Goal: Transaction & Acquisition: Purchase product/service

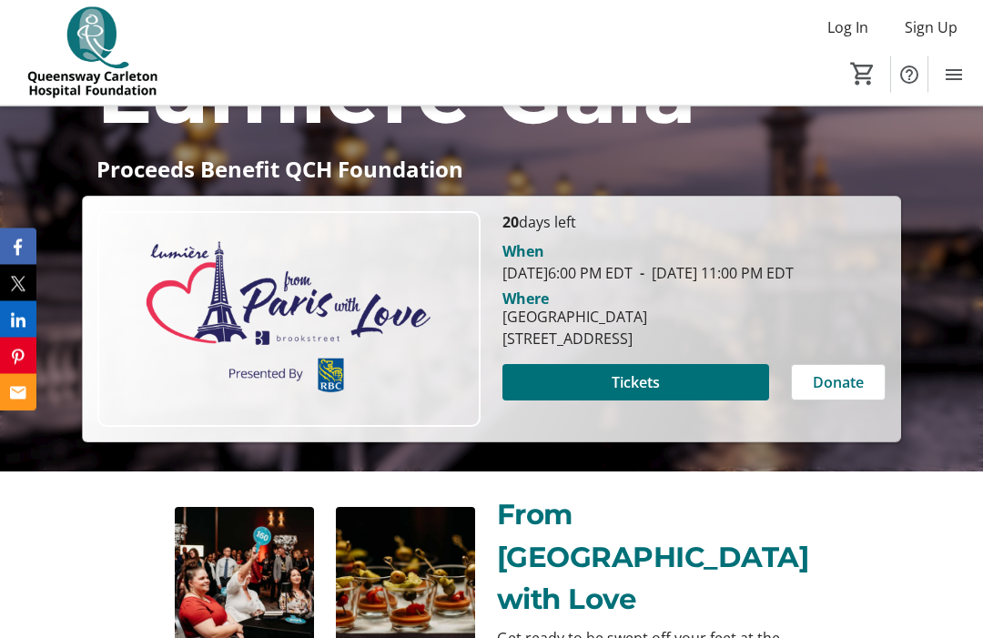
scroll to position [260, 0]
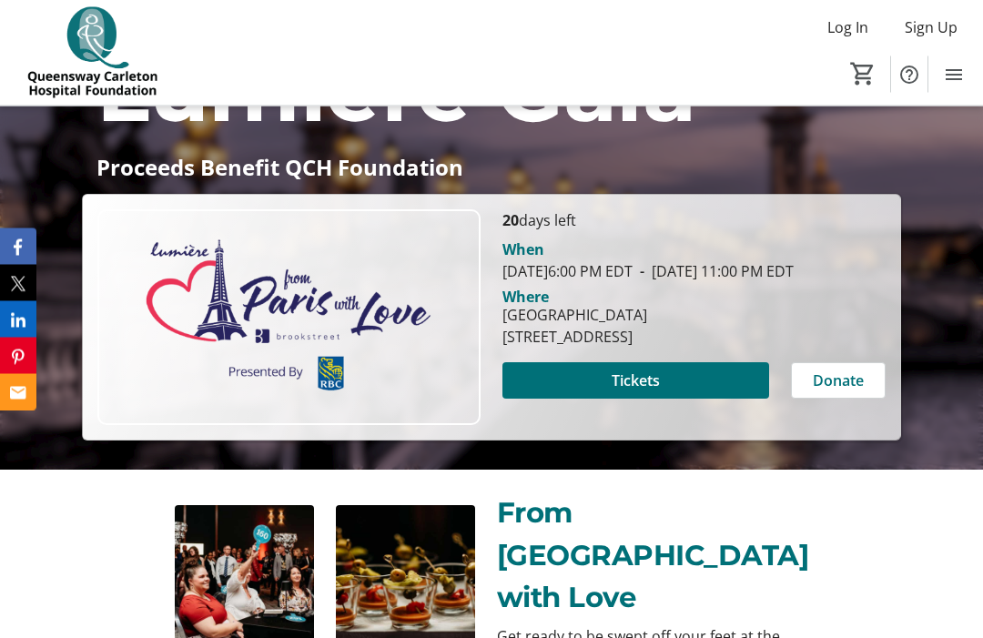
click at [656, 392] on span "Tickets" at bounding box center [636, 382] width 48 height 22
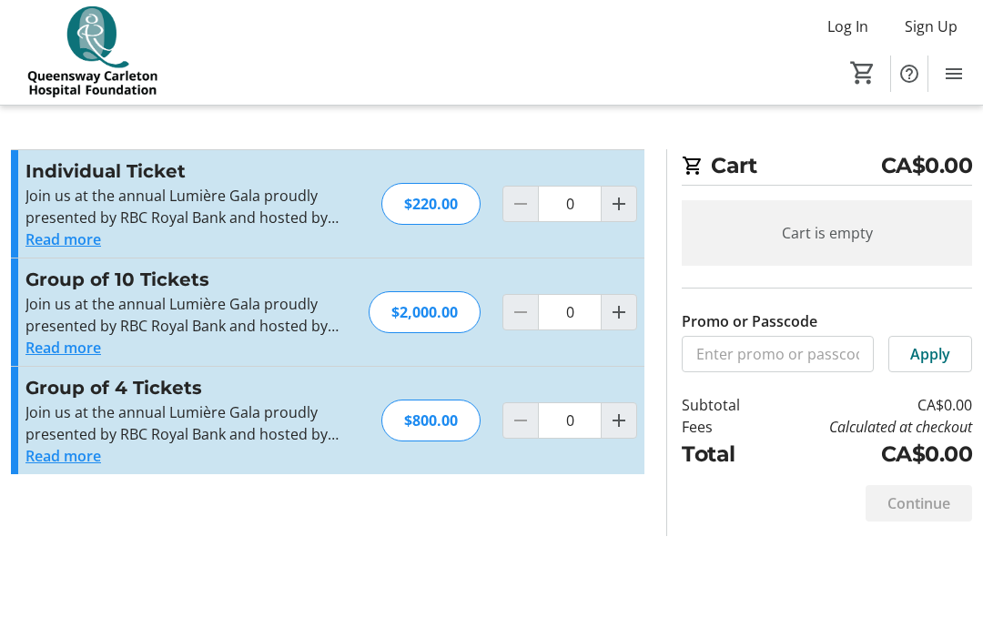
click at [615, 204] on mat-icon "Increment by one" at bounding box center [619, 205] width 22 height 22
type input "1"
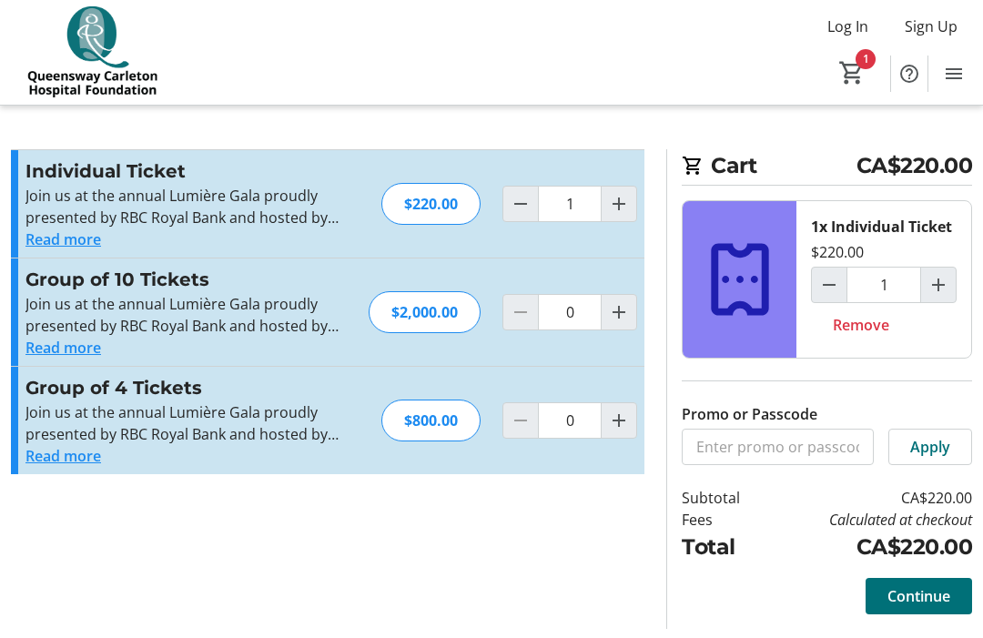
click at [923, 601] on span "Continue" at bounding box center [919, 597] width 63 height 22
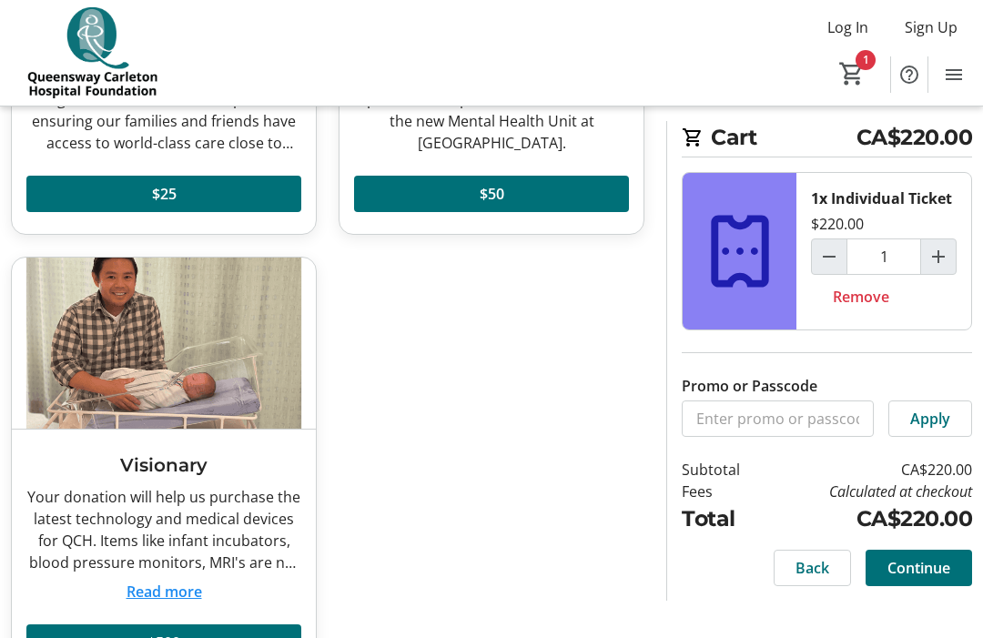
scroll to position [373, 0]
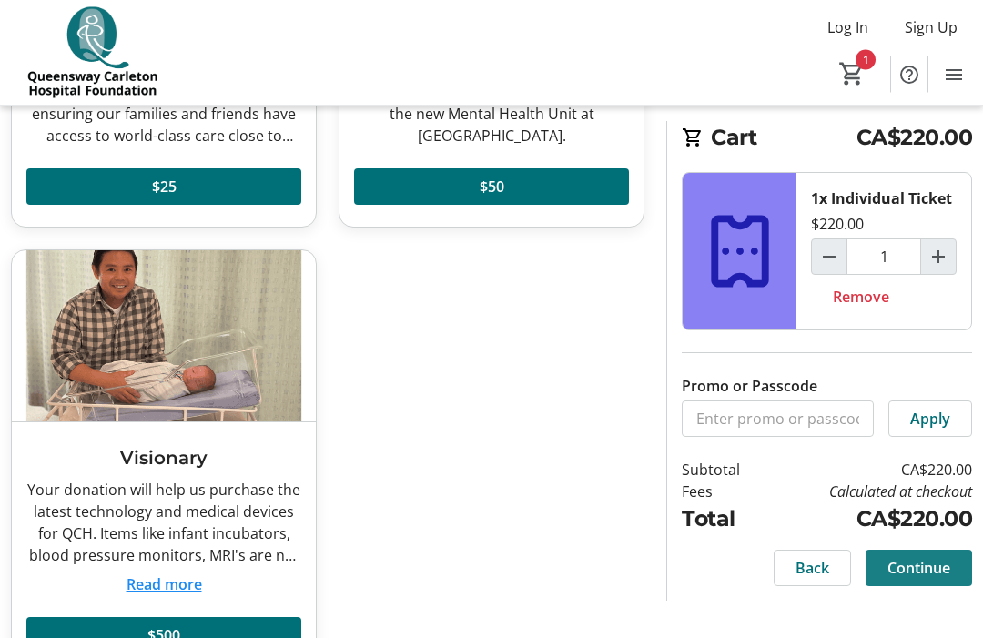
click at [938, 575] on span "Continue" at bounding box center [919, 568] width 63 height 22
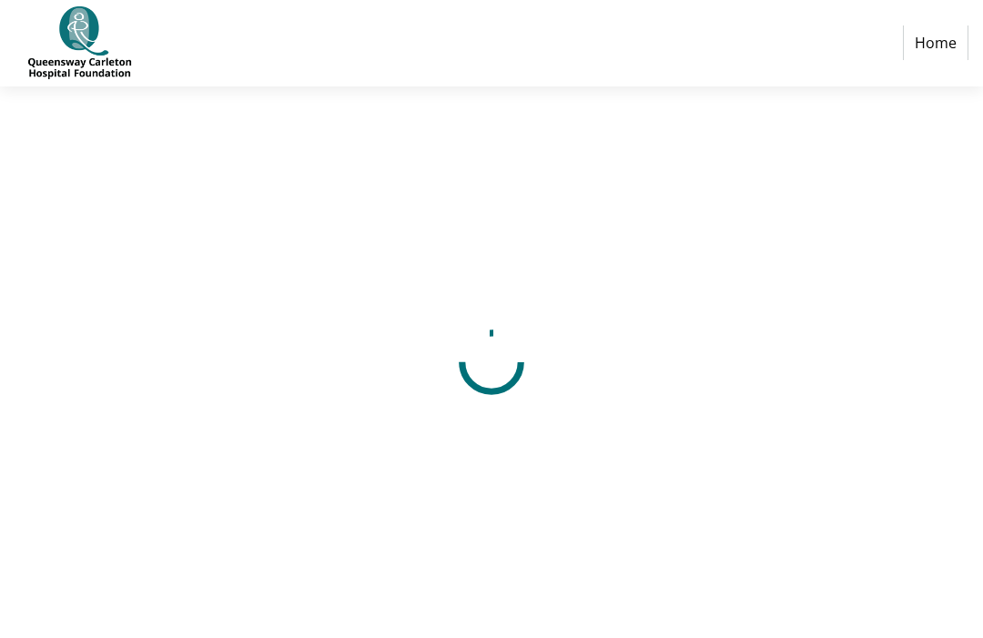
select select "CA"
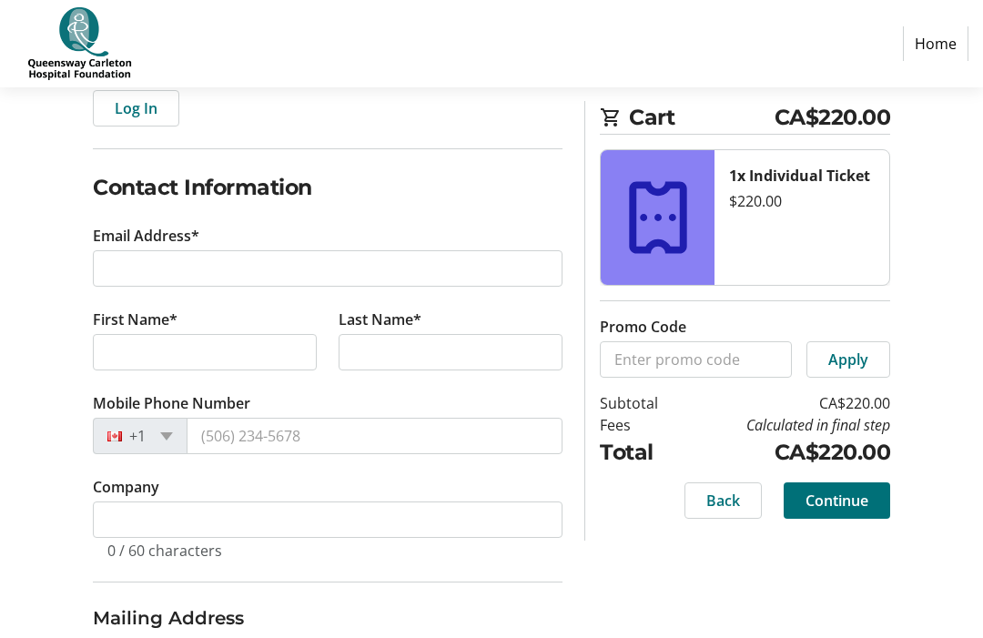
scroll to position [228, 0]
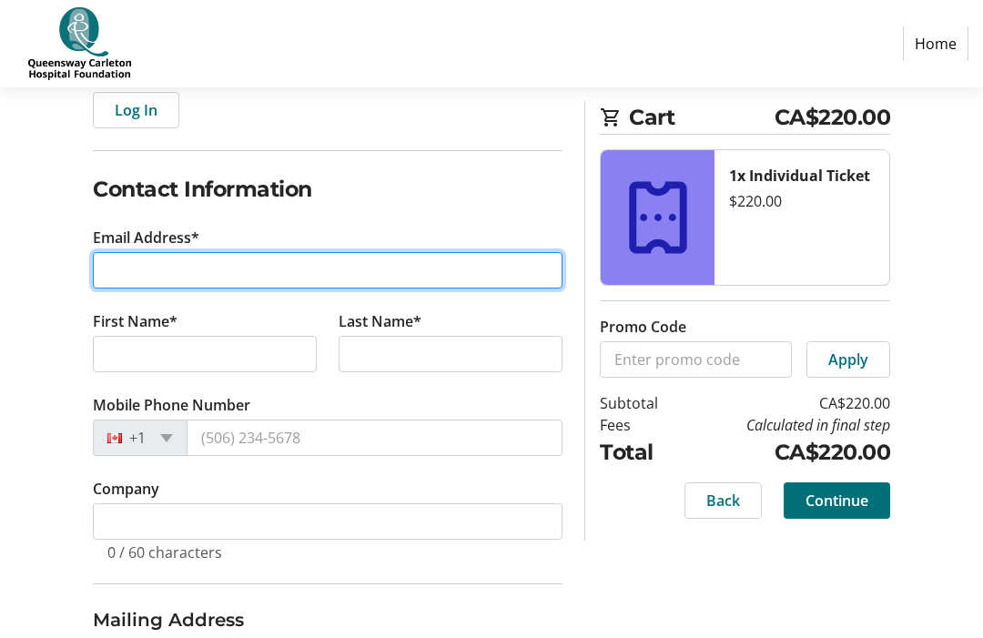
click at [121, 279] on input "Email Address*" at bounding box center [328, 271] width 470 height 36
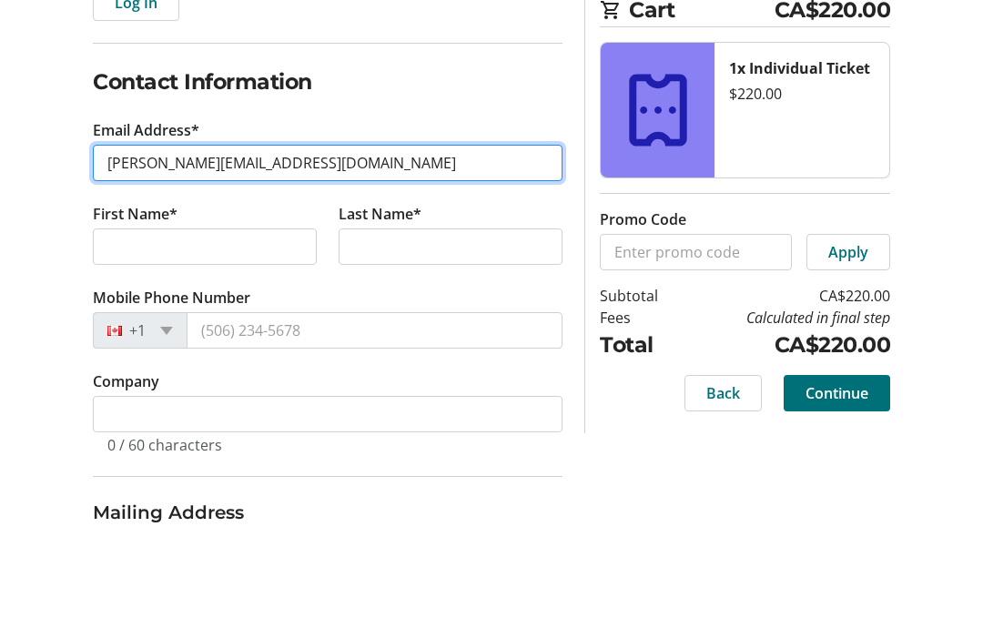
type input "[PERSON_NAME][EMAIL_ADDRESS][DOMAIN_NAME]"
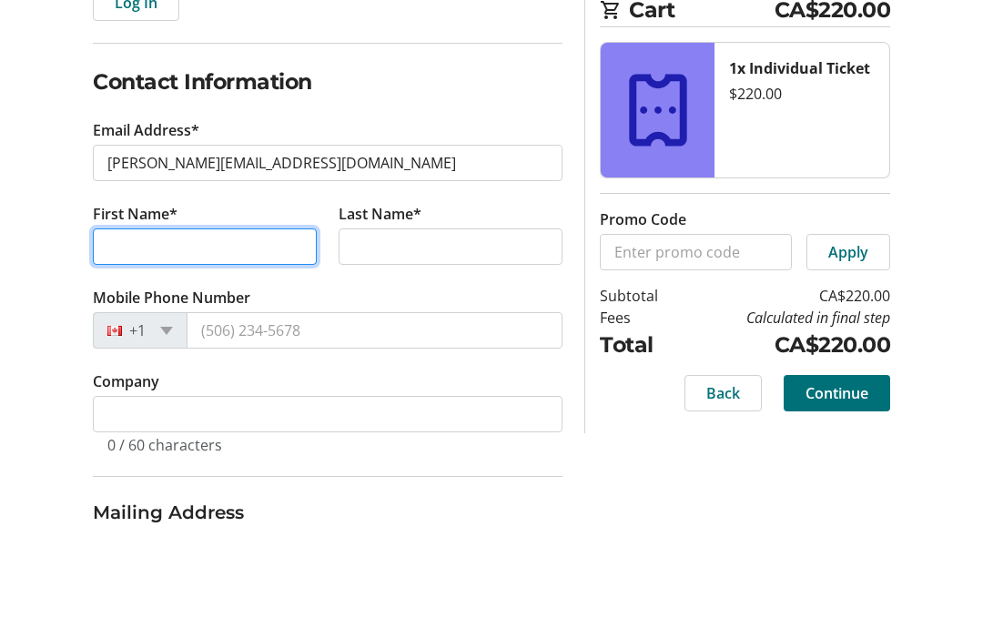
click at [258, 337] on input "First Name*" at bounding box center [205, 355] width 224 height 36
type input "[PERSON_NAME]"
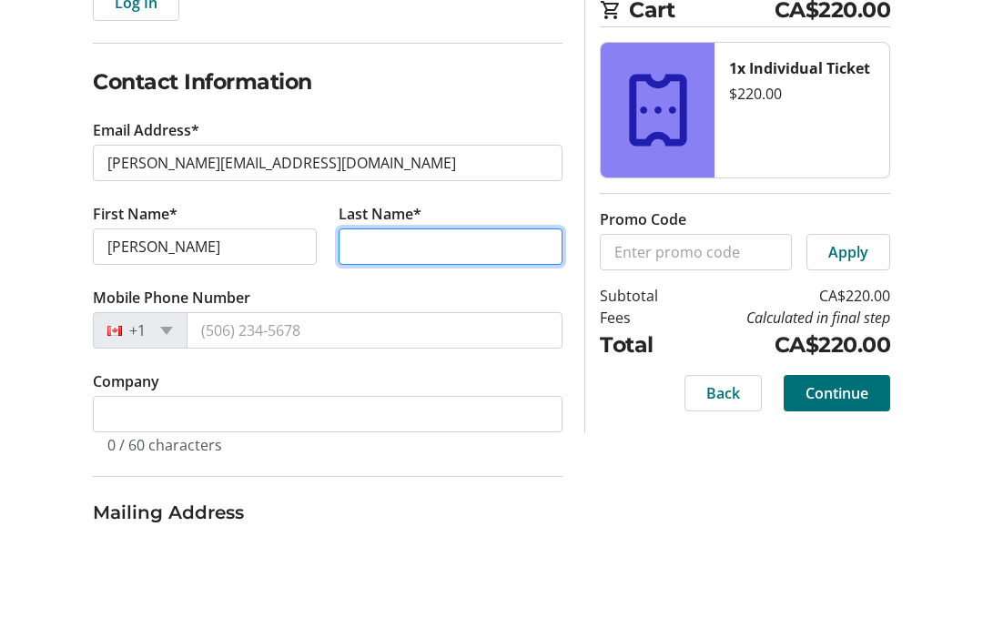
click at [469, 337] on input "Last Name*" at bounding box center [451, 355] width 224 height 36
type input "Himyary"
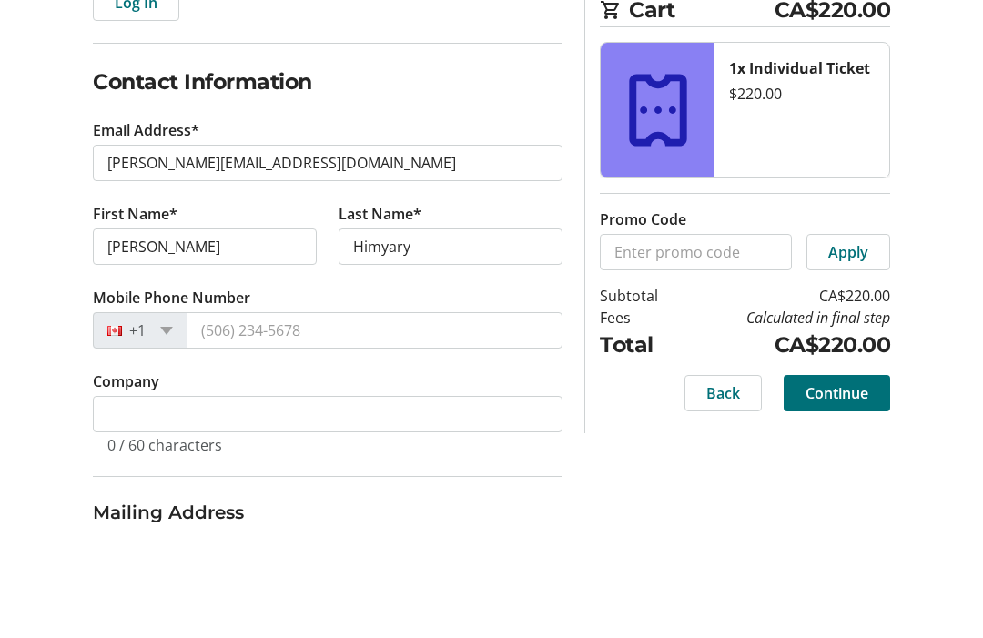
scroll to position [337, 0]
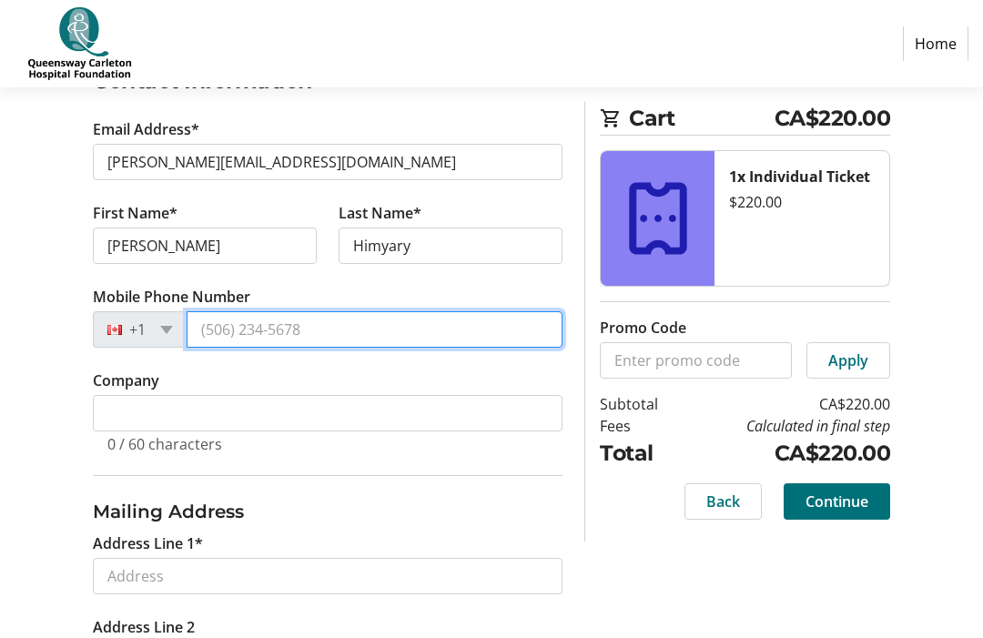
click at [395, 329] on input "Mobile Phone Number" at bounding box center [375, 329] width 376 height 36
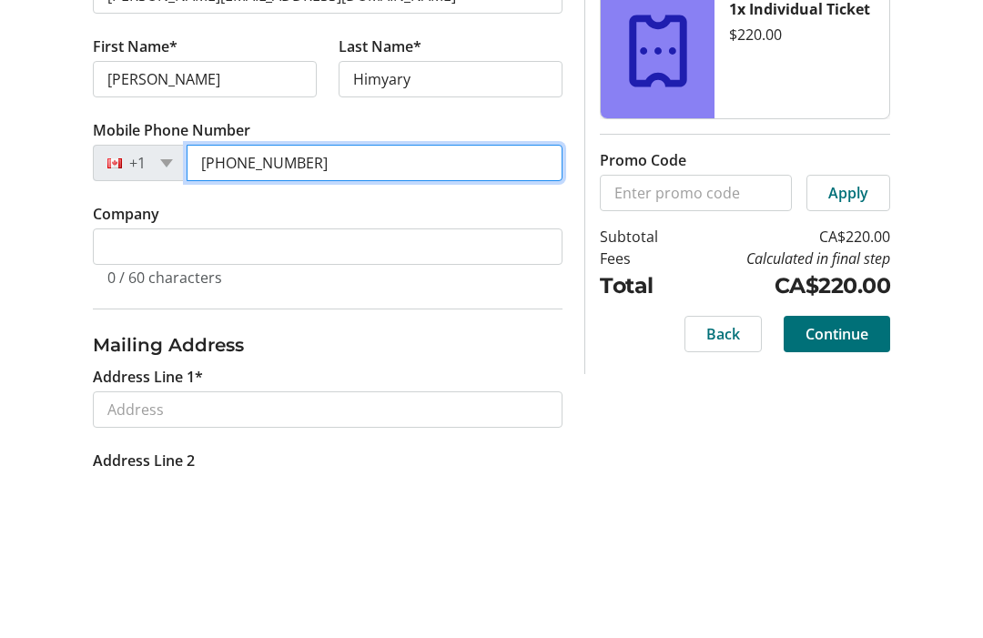
type input "[PHONE_NUMBER]"
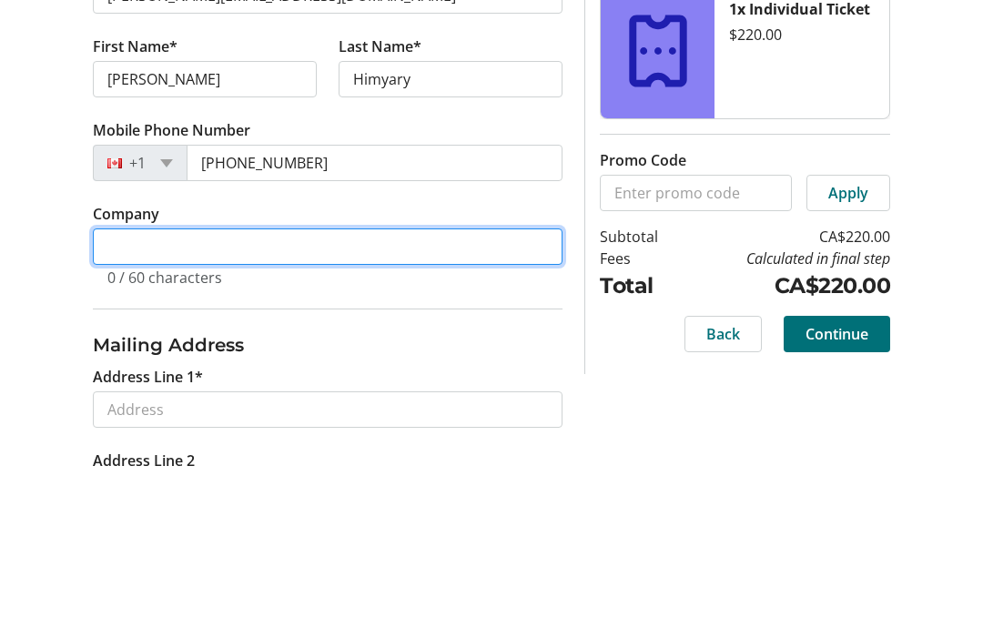
click at [443, 396] on input "Company" at bounding box center [328, 414] width 470 height 36
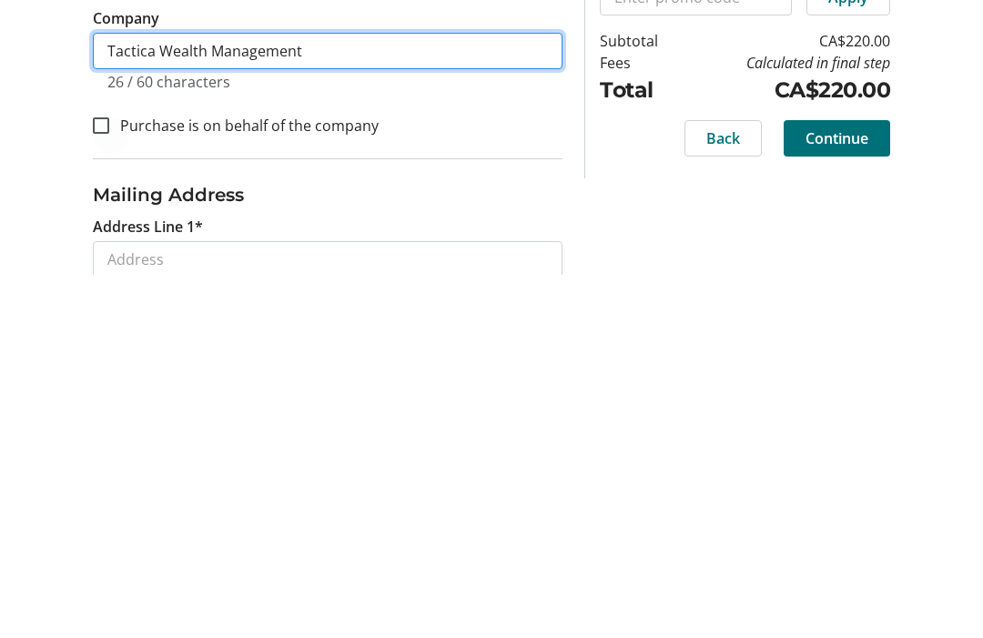
type input "Tactica Wealth Management"
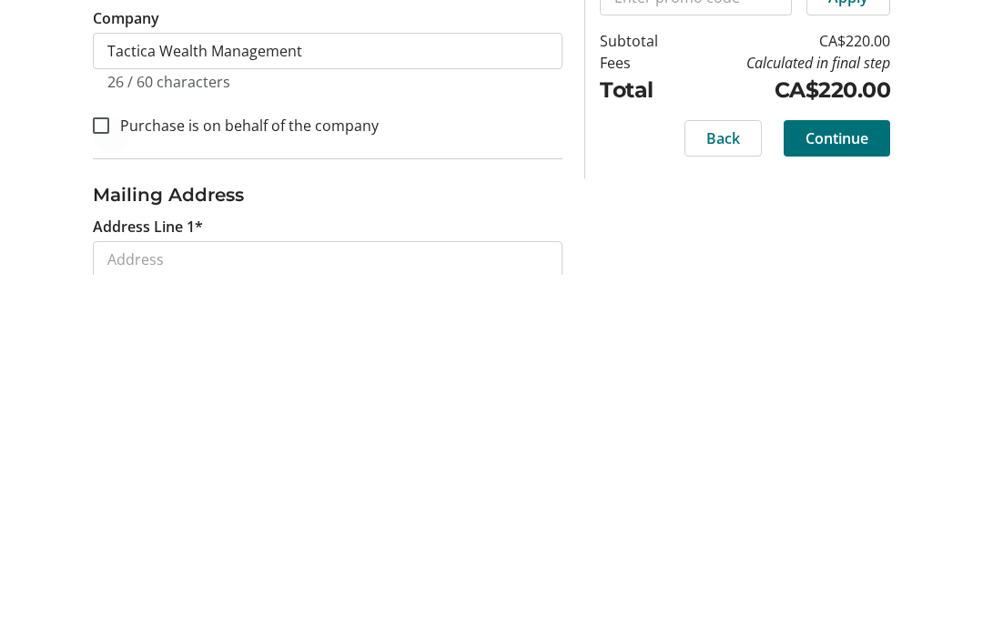
click at [118, 467] on div at bounding box center [101, 489] width 44 height 44
checkbox input "true"
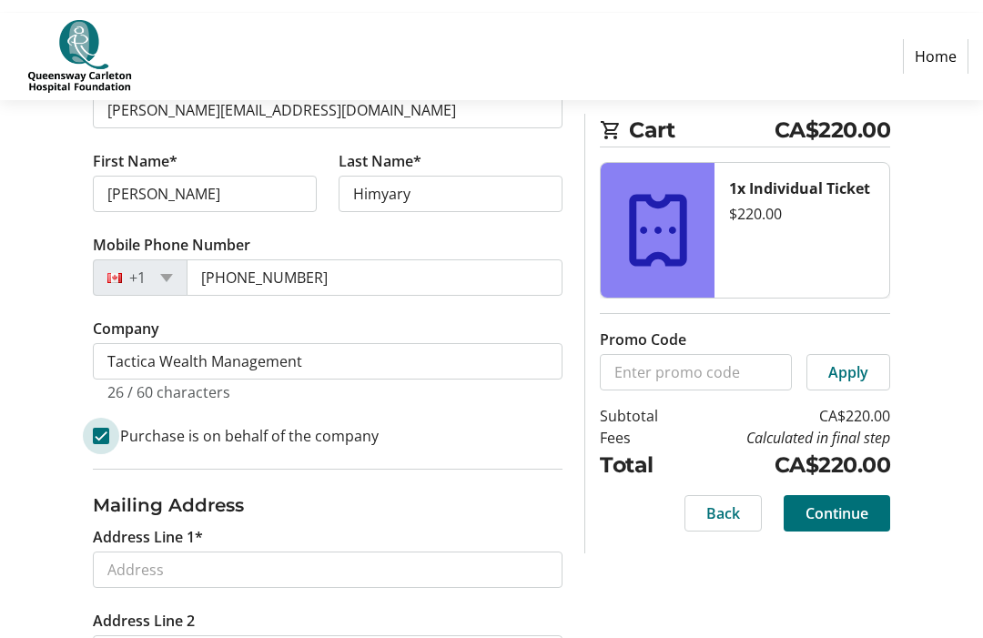
scroll to position [388, 0]
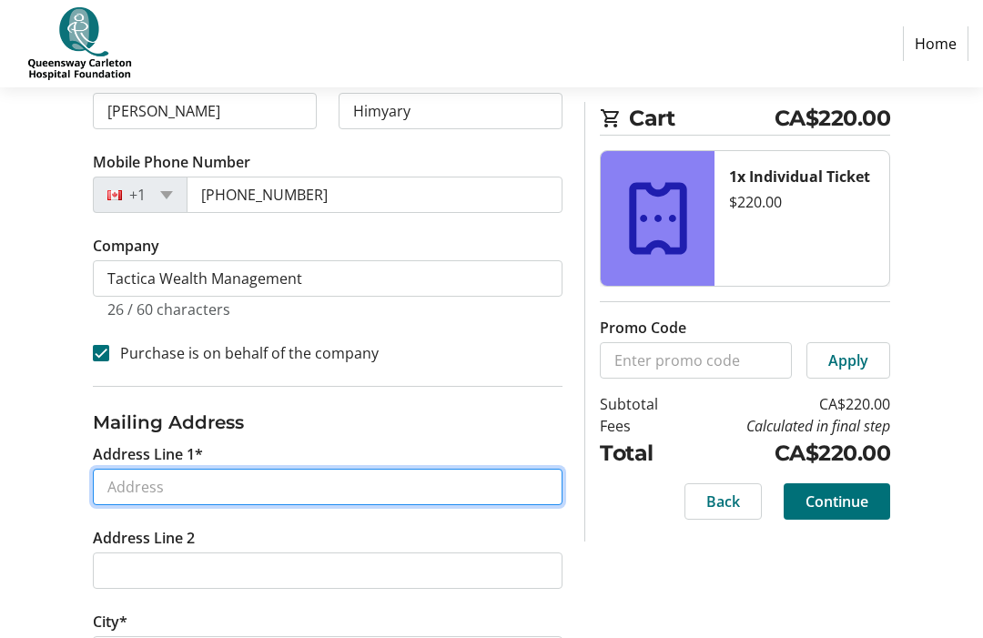
click at [415, 484] on input "Address Line 1*" at bounding box center [328, 487] width 470 height 36
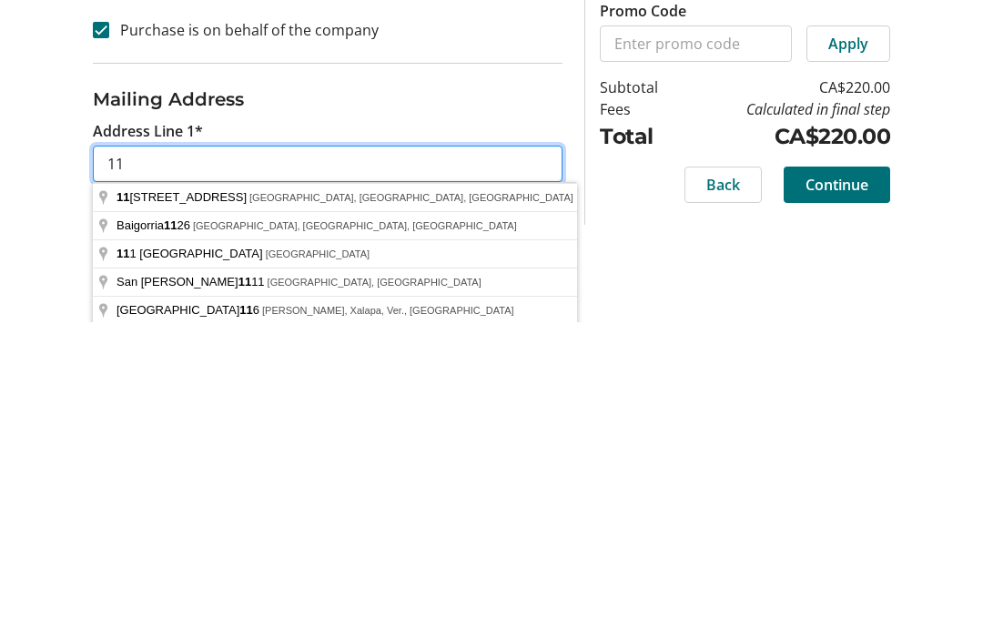
type input "1"
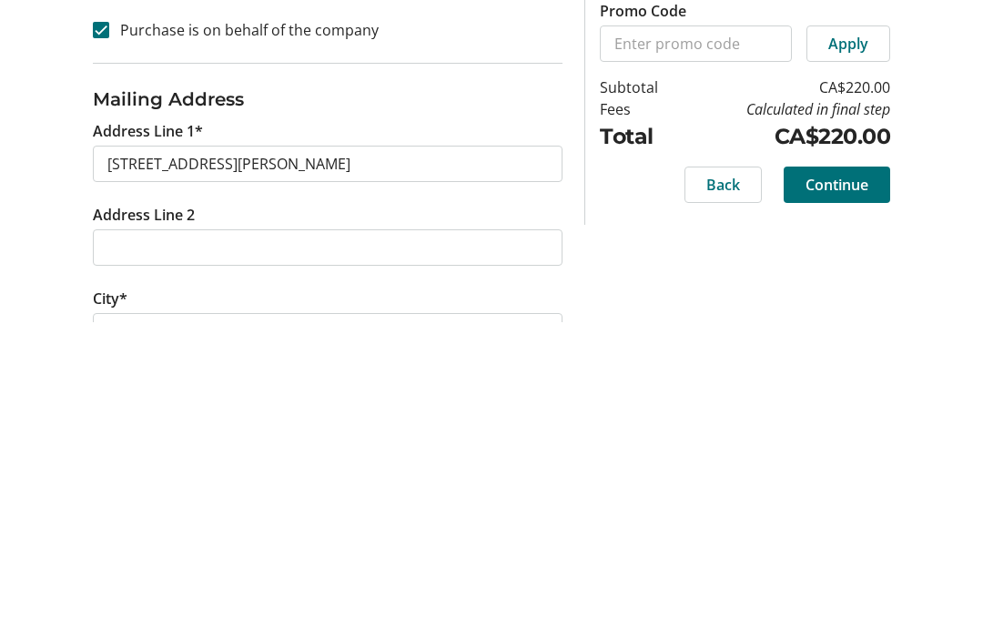
scroll to position [740, 0]
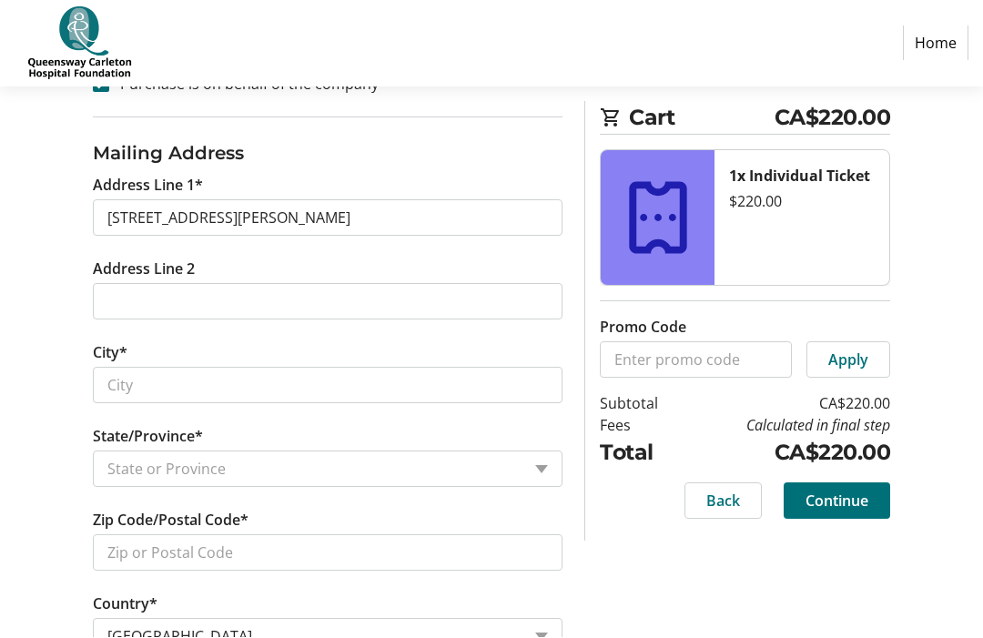
type input "[STREET_ADDRESS][PERSON_NAME]"
type input "[GEOGRAPHIC_DATA]"
select select "ON"
type input "K1V 2R4"
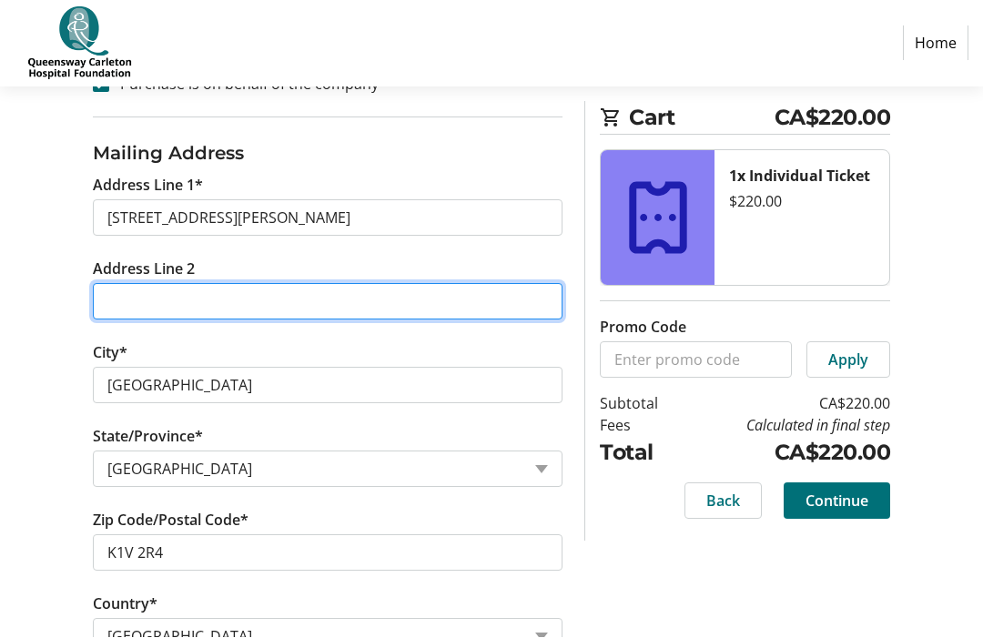
click at [425, 302] on input "Address Line 2" at bounding box center [328, 302] width 470 height 36
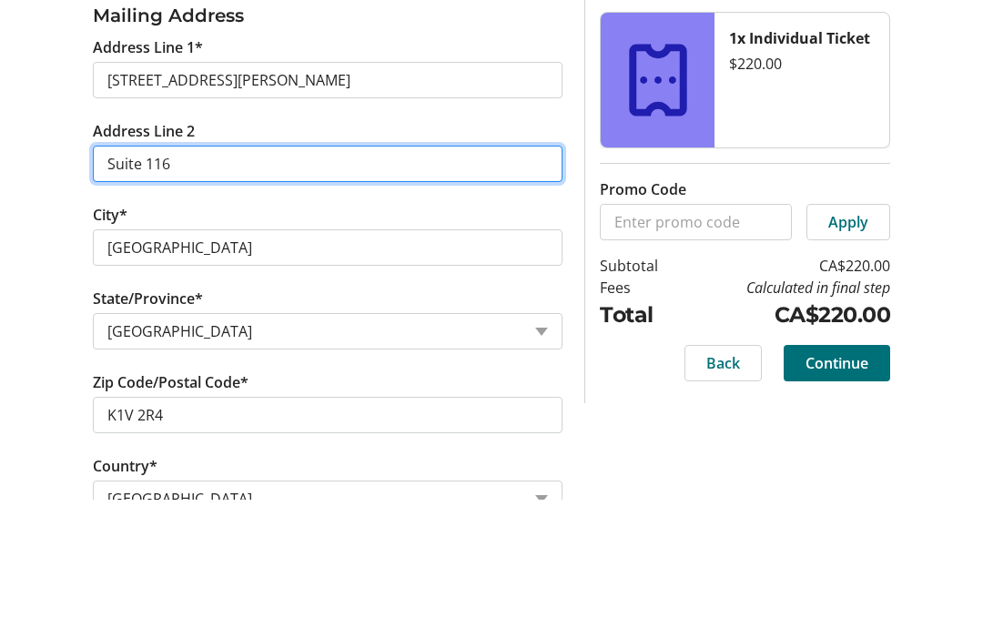
scroll to position [801, 0]
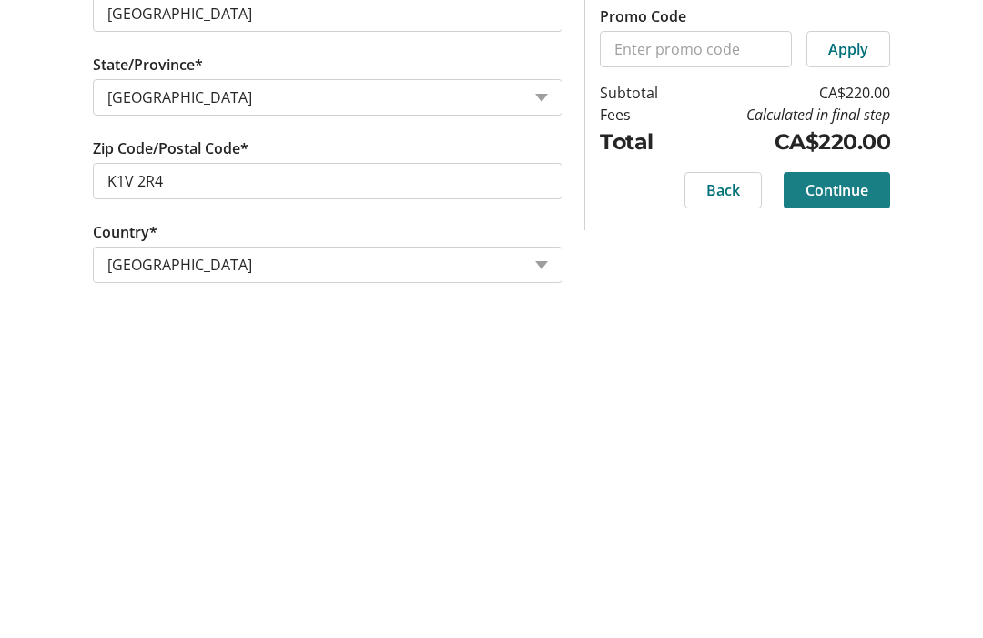
type input "Suite 116"
click at [850, 491] on span "Continue" at bounding box center [837, 502] width 63 height 22
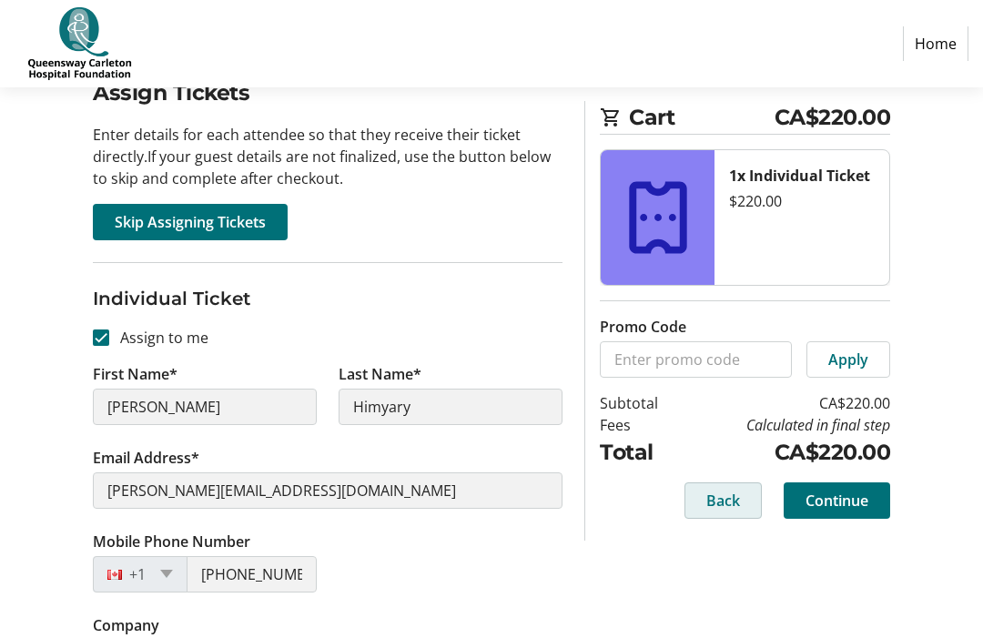
scroll to position [159, 0]
click at [715, 504] on span "Back" at bounding box center [724, 502] width 34 height 22
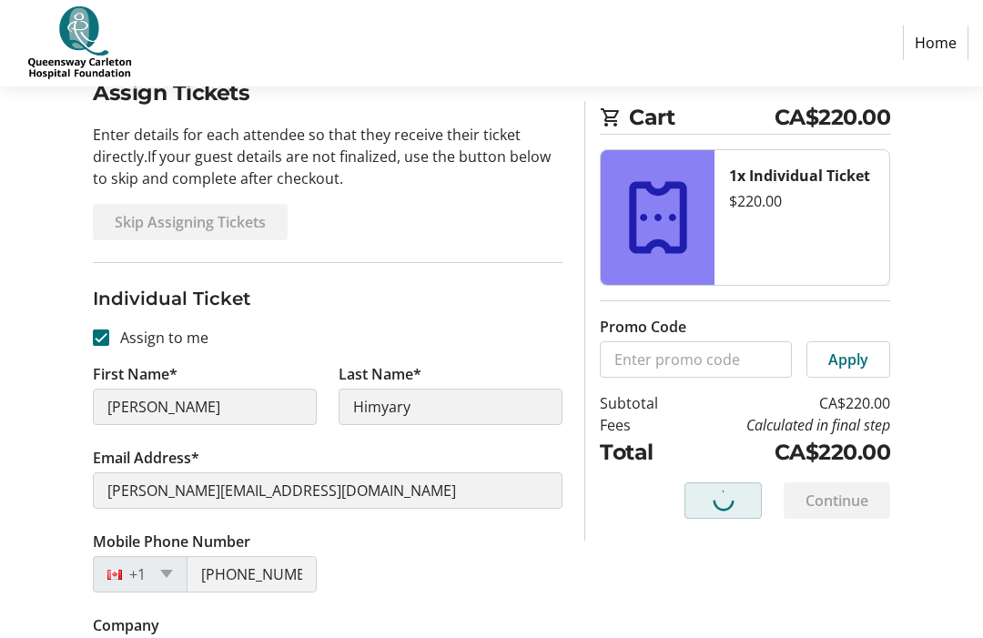
select select "ON"
select select "CA"
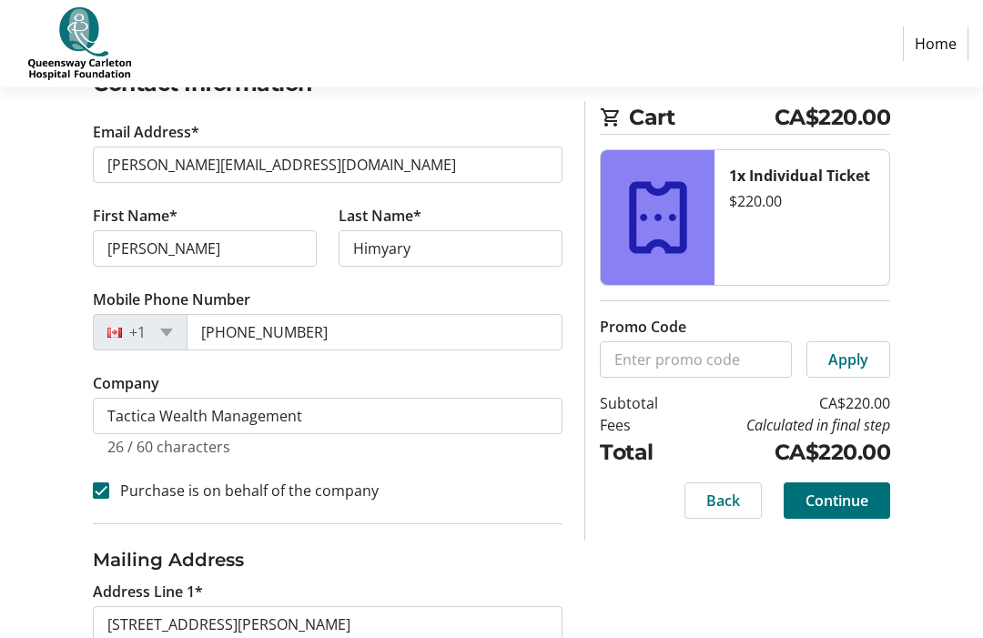
scroll to position [337, 0]
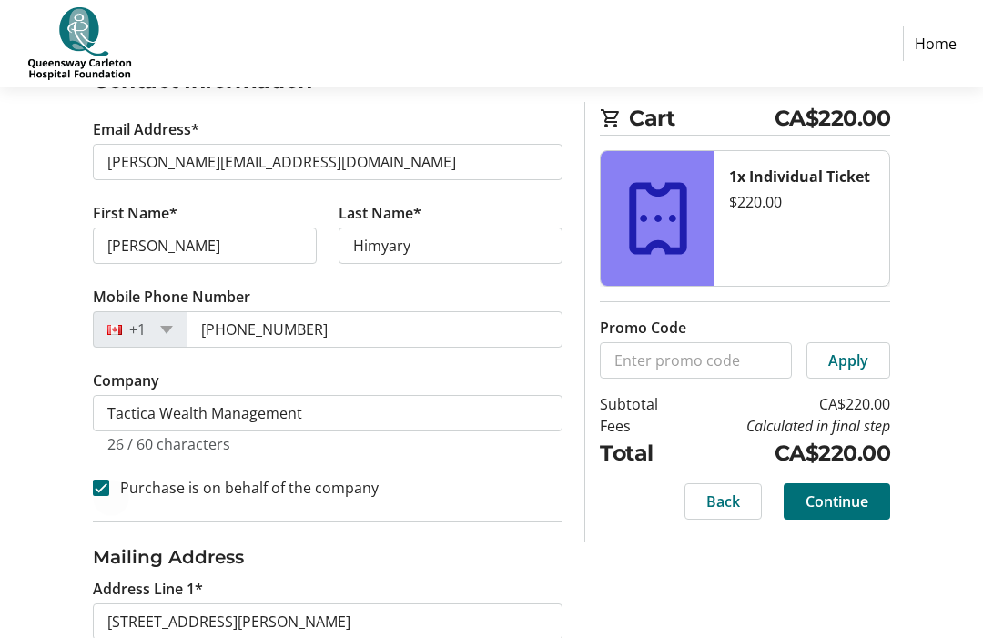
click at [105, 501] on div at bounding box center [101, 488] width 44 height 44
checkbox input "false"
click at [835, 512] on span "Continue" at bounding box center [837, 502] width 63 height 22
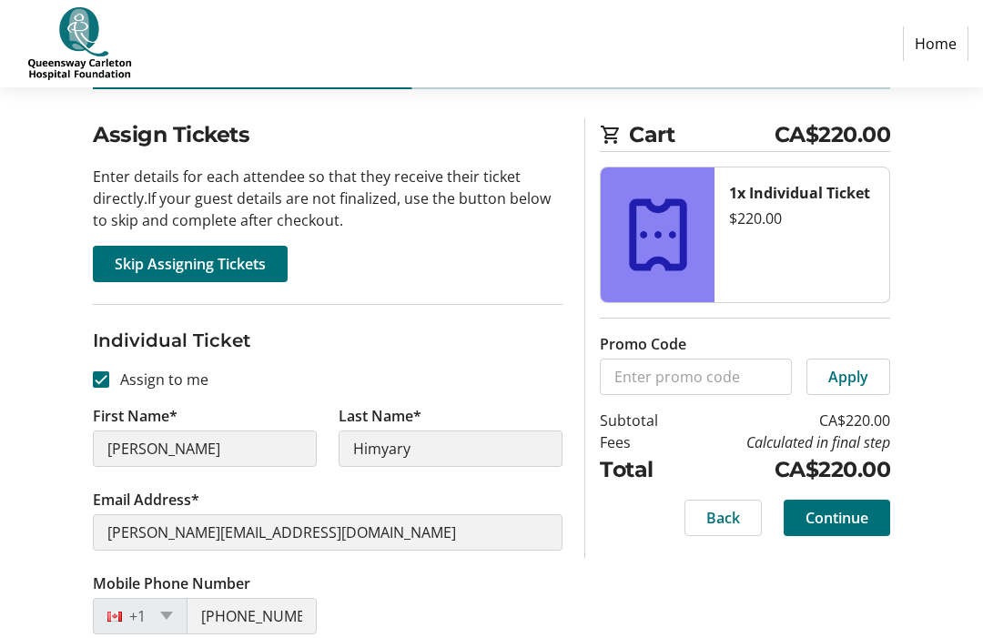
scroll to position [159, 0]
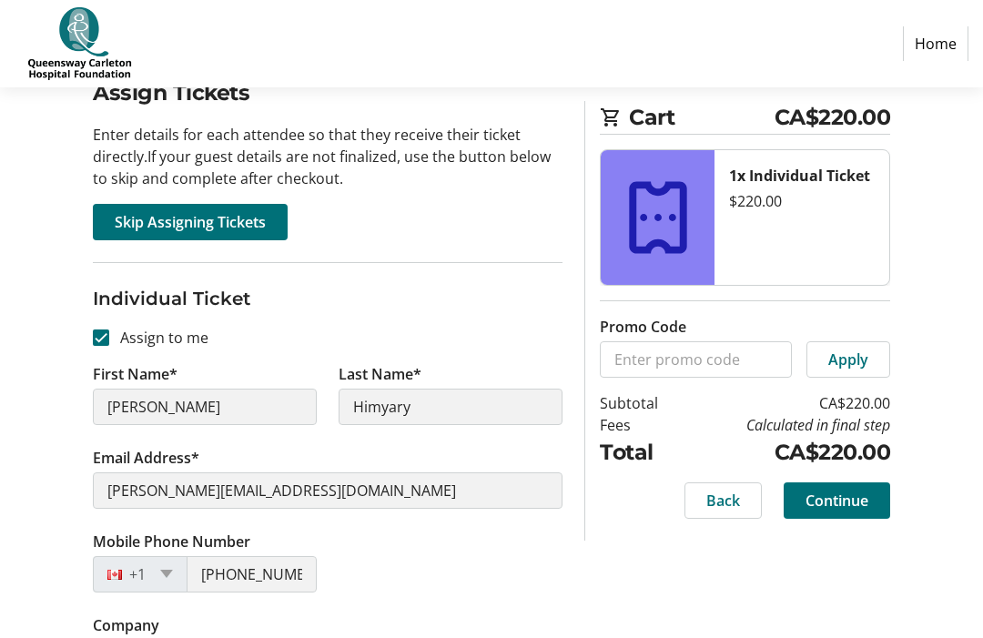
click at [843, 507] on span "Continue" at bounding box center [837, 502] width 63 height 22
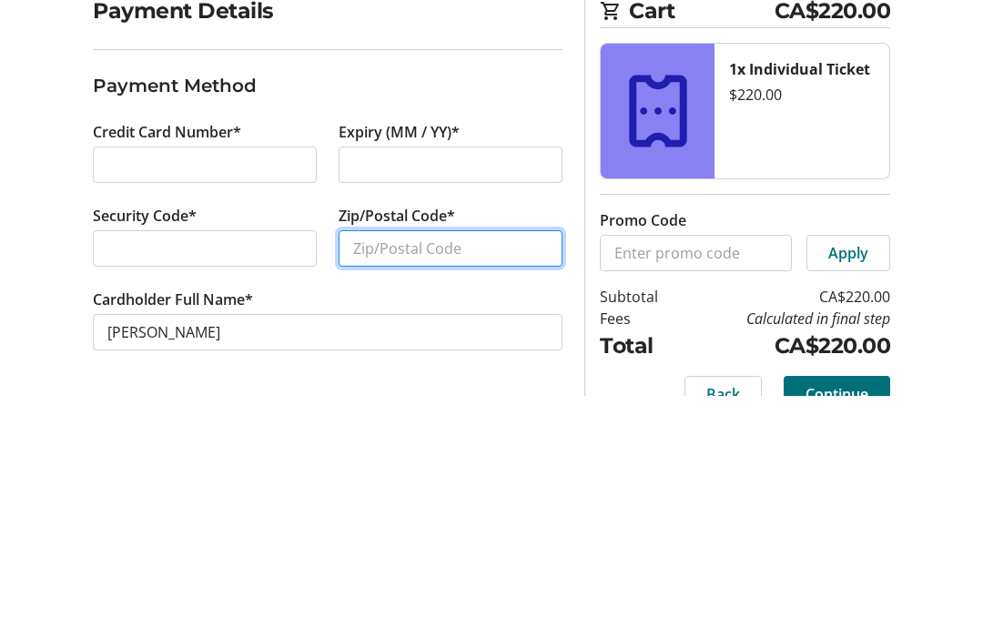
click at [468, 473] on input "Zip/Postal Code*" at bounding box center [451, 491] width 224 height 36
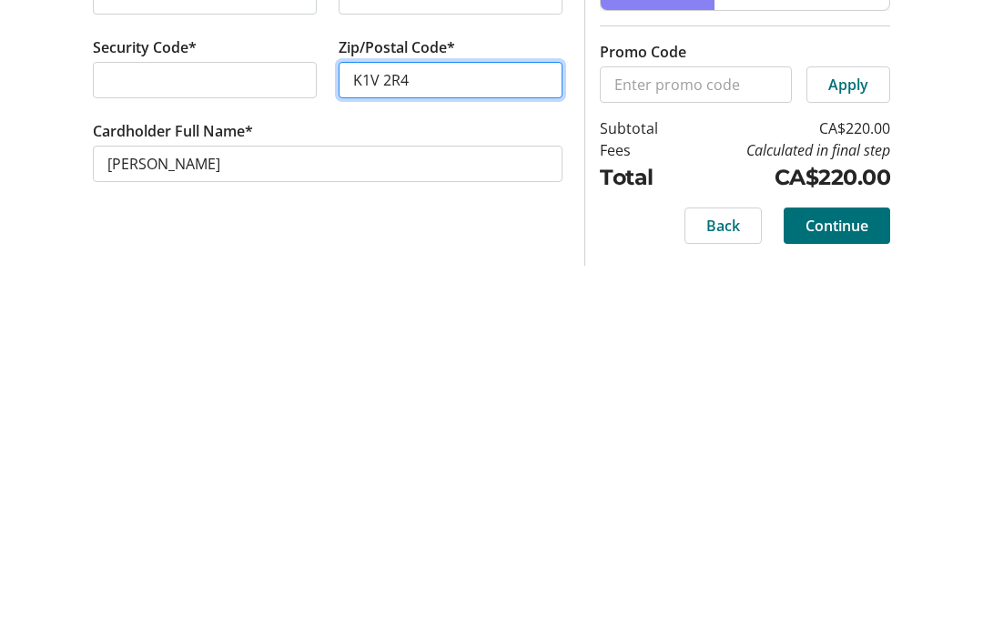
scroll to position [61, 0]
type input "K1V 2R4"
click at [839, 587] on span "Continue" at bounding box center [837, 598] width 63 height 22
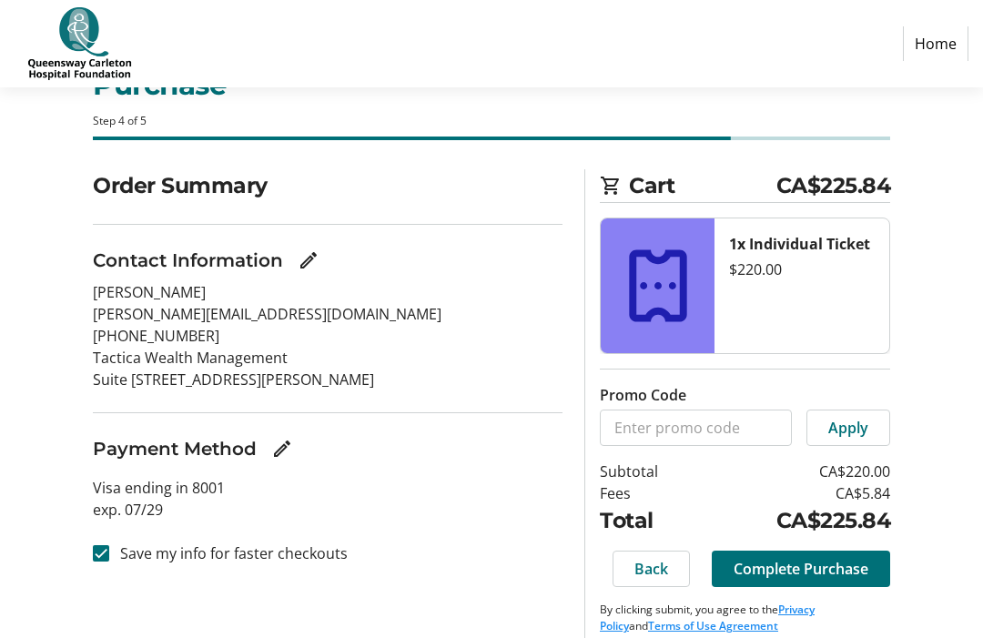
scroll to position [86, 0]
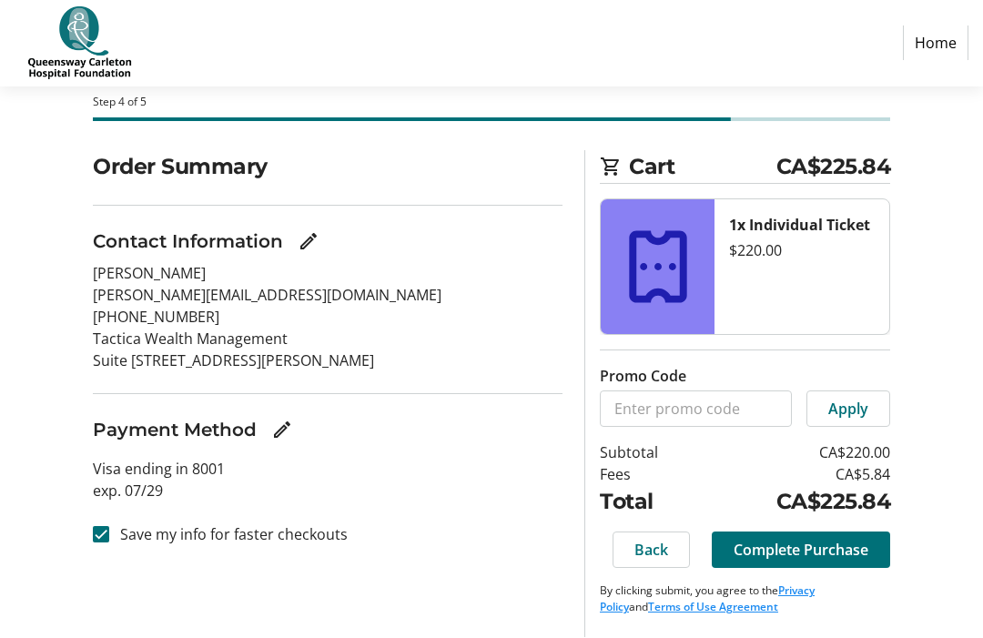
click at [839, 552] on span "Complete Purchase" at bounding box center [801, 551] width 135 height 22
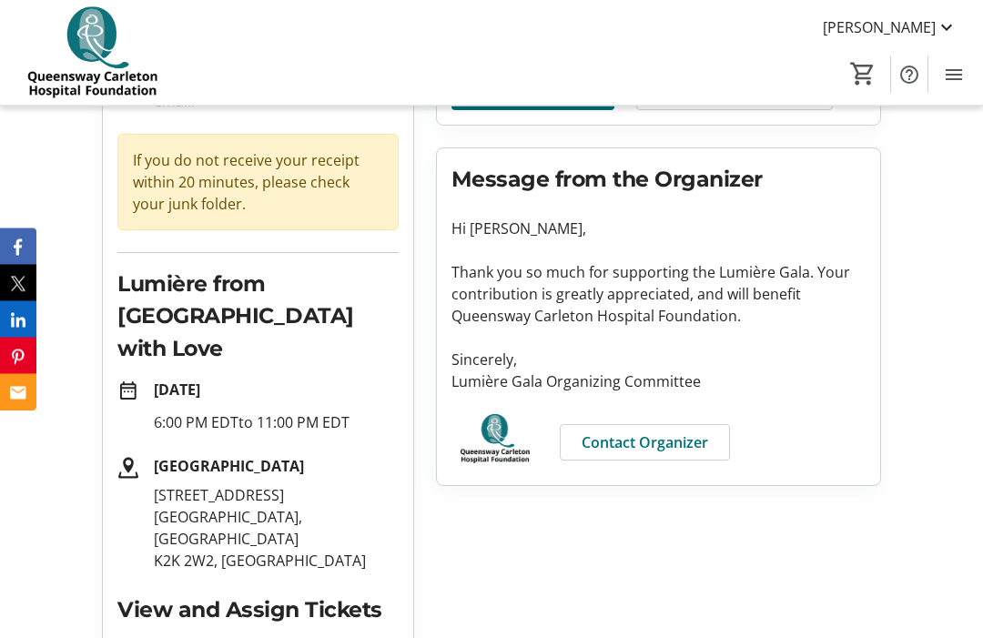
scroll to position [205, 0]
